Goal: Task Accomplishment & Management: Use online tool/utility

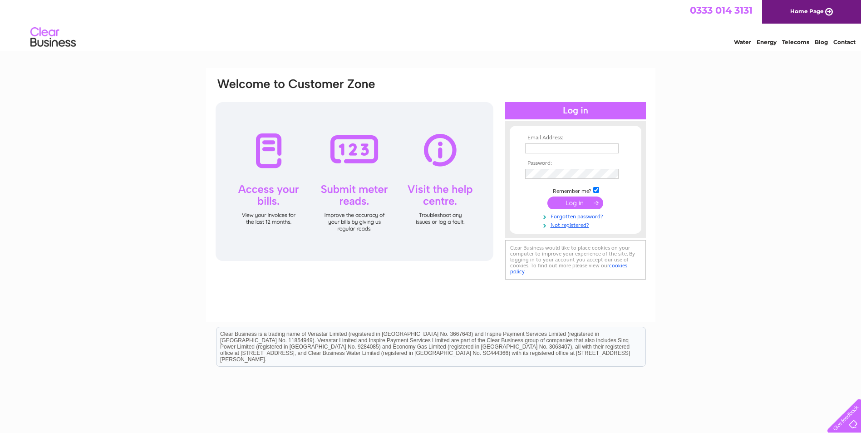
type input "louise.watson@cope.ltd.uk"
click at [578, 206] on input "submit" at bounding box center [576, 203] width 56 height 13
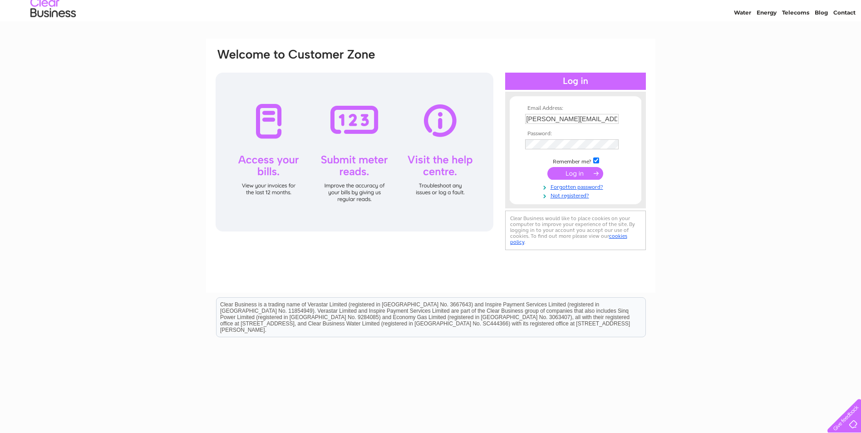
scroll to position [45, 0]
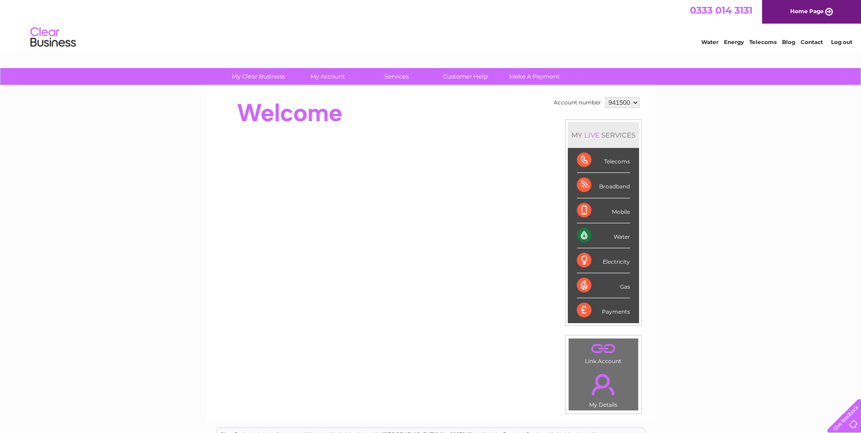
click at [583, 235] on div "Water" at bounding box center [603, 235] width 53 height 25
click at [615, 239] on div "Water" at bounding box center [603, 235] width 53 height 25
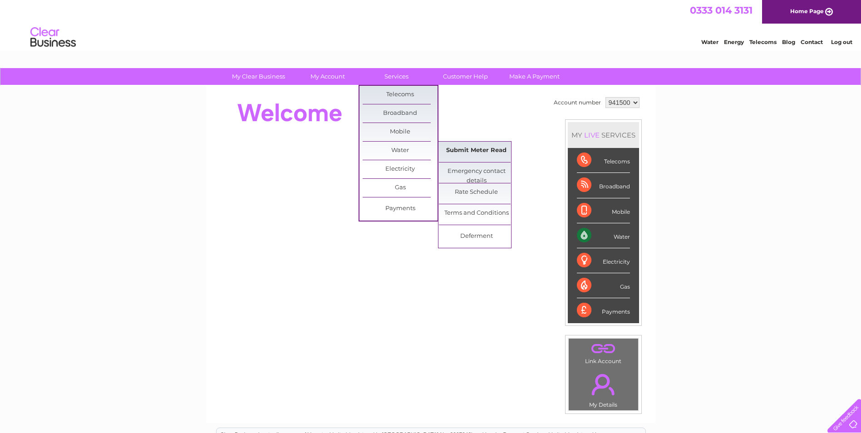
click at [459, 152] on link "Submit Meter Read" at bounding box center [476, 151] width 75 height 18
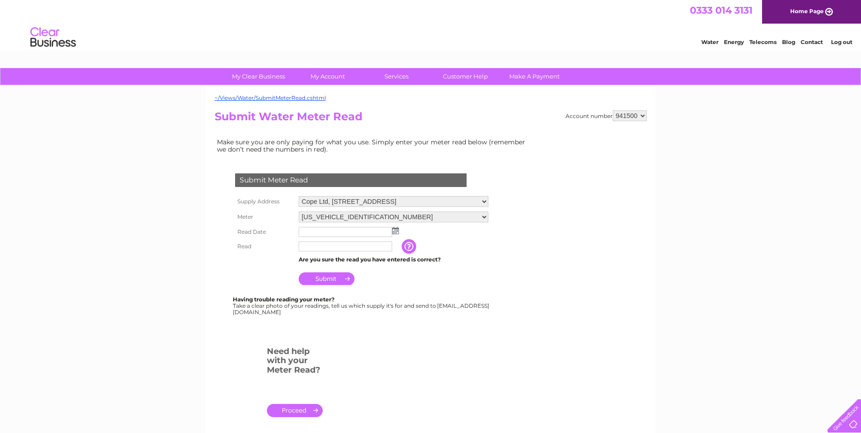
click at [391, 201] on select "Cope Ltd, Workshop, [GEOGRAPHIC_DATA], [GEOGRAPHIC_DATA], [GEOGRAPHIC_DATA], [G…" at bounding box center [394, 201] width 190 height 11
select select "442933"
click at [299, 196] on select "Cope Ltd, Workshop, [GEOGRAPHIC_DATA], [GEOGRAPHIC_DATA], [GEOGRAPHIC_DATA], [G…" at bounding box center [394, 202] width 190 height 12
click at [330, 231] on input "text" at bounding box center [346, 232] width 94 height 11
click at [397, 233] on img at bounding box center [396, 230] width 7 height 7
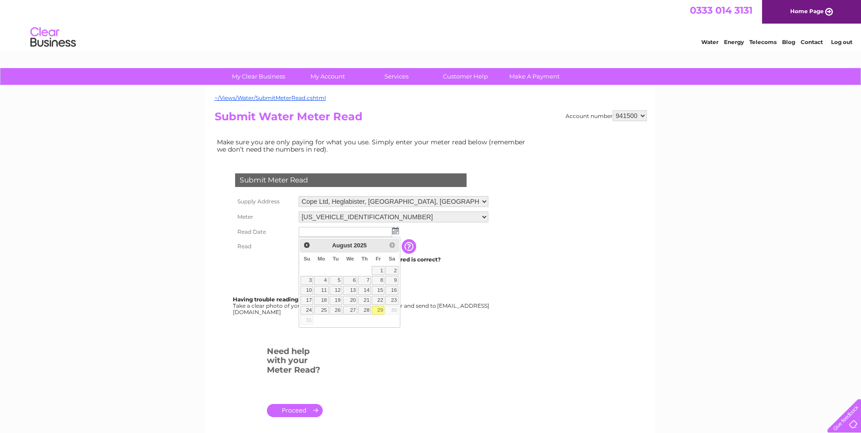
click at [378, 311] on link "29" at bounding box center [378, 310] width 13 height 9
type input "2025/08/29"
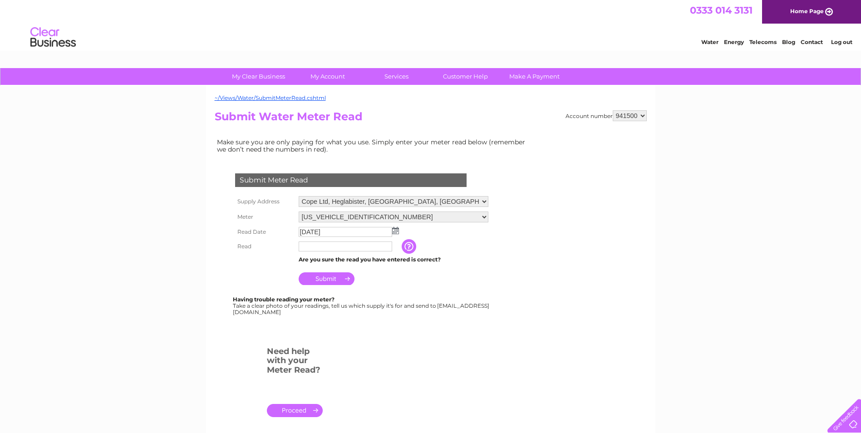
click at [307, 247] on input "text" at bounding box center [346, 247] width 94 height 10
click at [316, 247] on input "text" at bounding box center [346, 247] width 94 height 11
click at [326, 247] on input "text" at bounding box center [346, 247] width 94 height 10
type input "65947"
click at [407, 246] on input "button" at bounding box center [410, 247] width 16 height 15
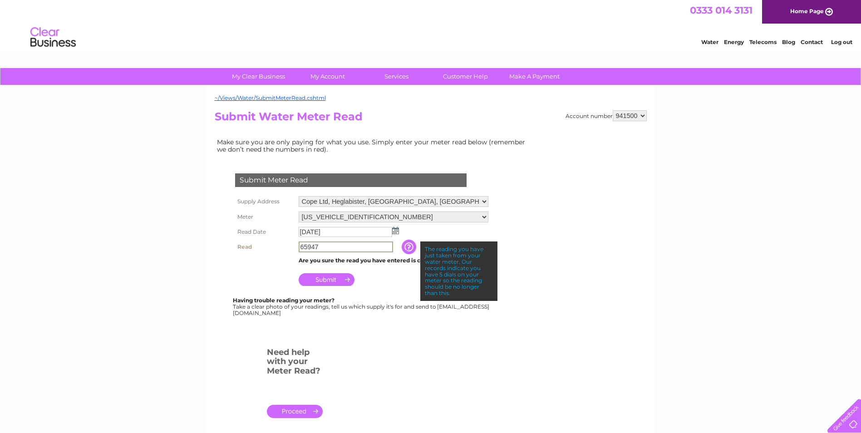
drag, startPoint x: 333, startPoint y: 247, endPoint x: 267, endPoint y: 259, distance: 66.9
click at [267, 259] on tbody "Supply Address Cope Ltd, Workshop, Port Business Park, Lerwick, Shetland, Shetl…" at bounding box center [362, 241] width 258 height 94
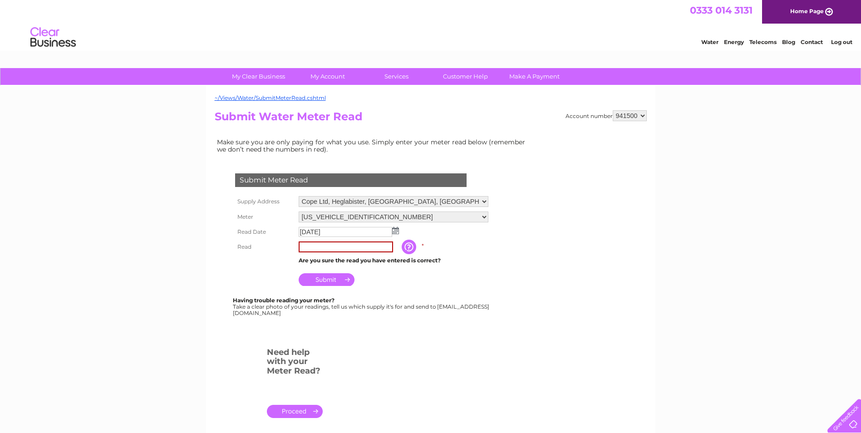
click at [149, 238] on div "My Clear Business Login Details My Details My Preferences Link Account My Accou…" at bounding box center [430, 338] width 861 height 540
click at [335, 259] on td "Are you sure the read you have entered is correct?" at bounding box center [393, 261] width 194 height 12
click at [325, 251] on input "text" at bounding box center [346, 247] width 94 height 11
type input "00659"
click at [326, 249] on input "00659" at bounding box center [346, 247] width 94 height 11
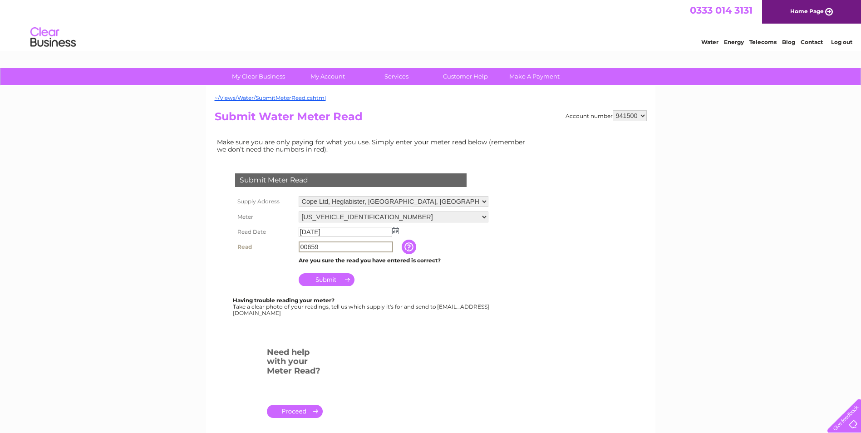
click at [351, 249] on input "00659" at bounding box center [346, 247] width 94 height 11
click at [398, 296] on div "Submit Meter Read Supply Address Cope Ltd, Workshop, Port Business Park, Lerwic…" at bounding box center [353, 240] width 276 height 152
click at [341, 282] on input "Submit" at bounding box center [327, 278] width 56 height 13
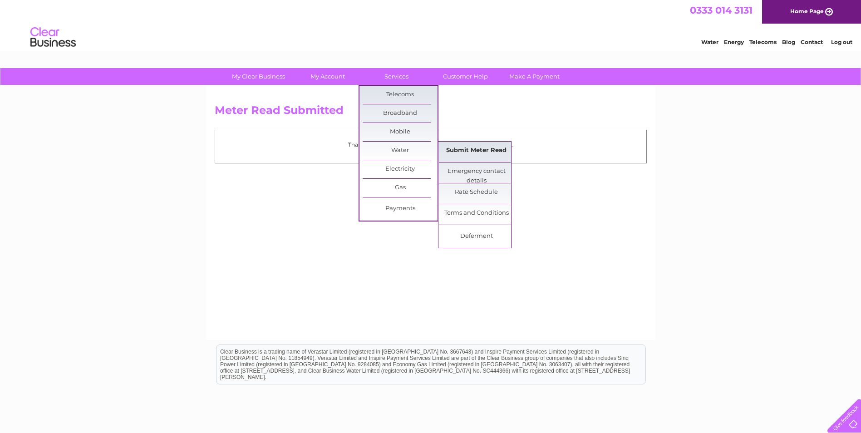
click at [471, 150] on link "Submit Meter Read" at bounding box center [476, 151] width 75 height 18
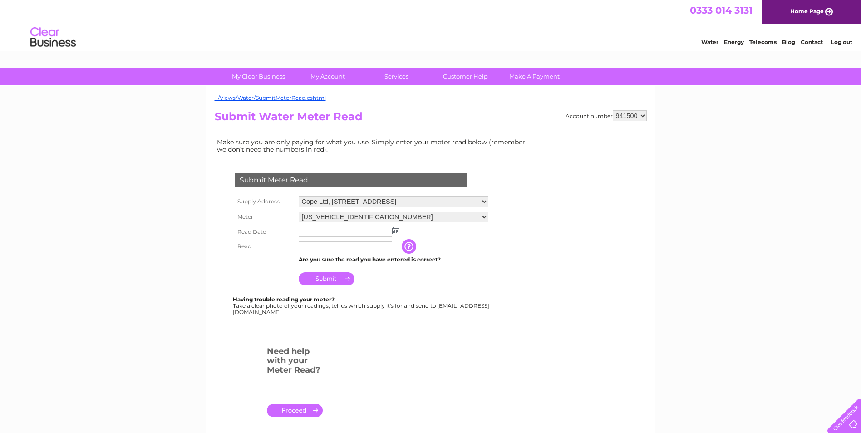
click at [395, 233] on img at bounding box center [395, 230] width 7 height 7
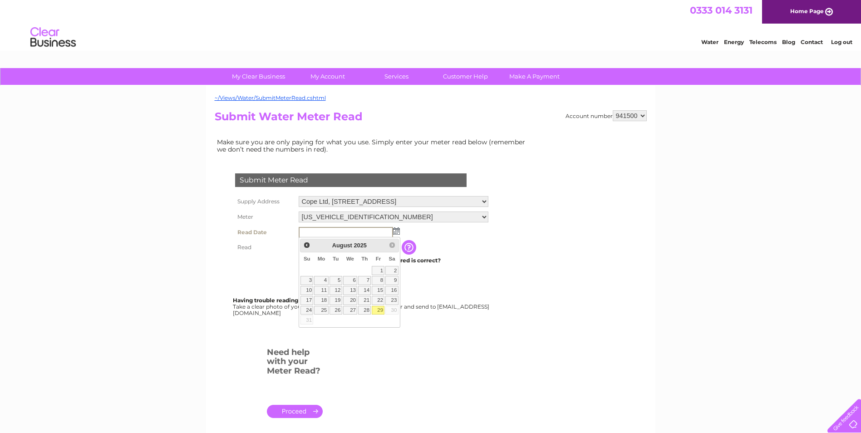
click at [379, 312] on link "29" at bounding box center [378, 310] width 13 height 9
type input "2025/08/29"
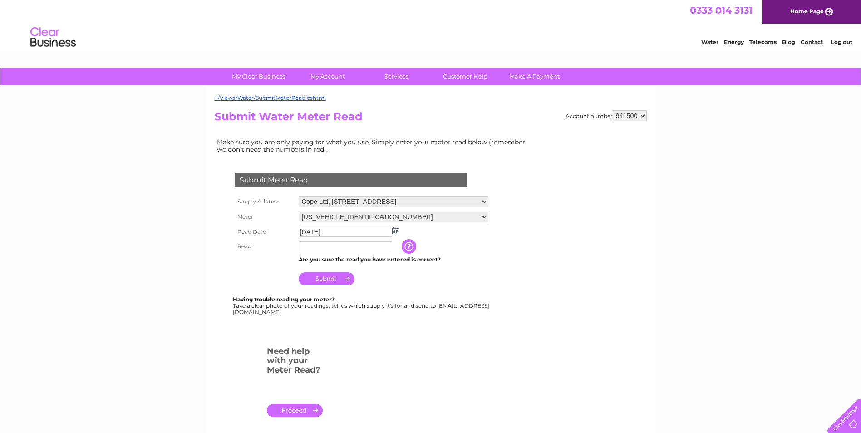
click at [345, 249] on input "text" at bounding box center [346, 247] width 94 height 10
type input "00739"
click at [315, 279] on input "Submit" at bounding box center [327, 278] width 56 height 13
